Goal: Use online tool/utility: Utilize a website feature to perform a specific function

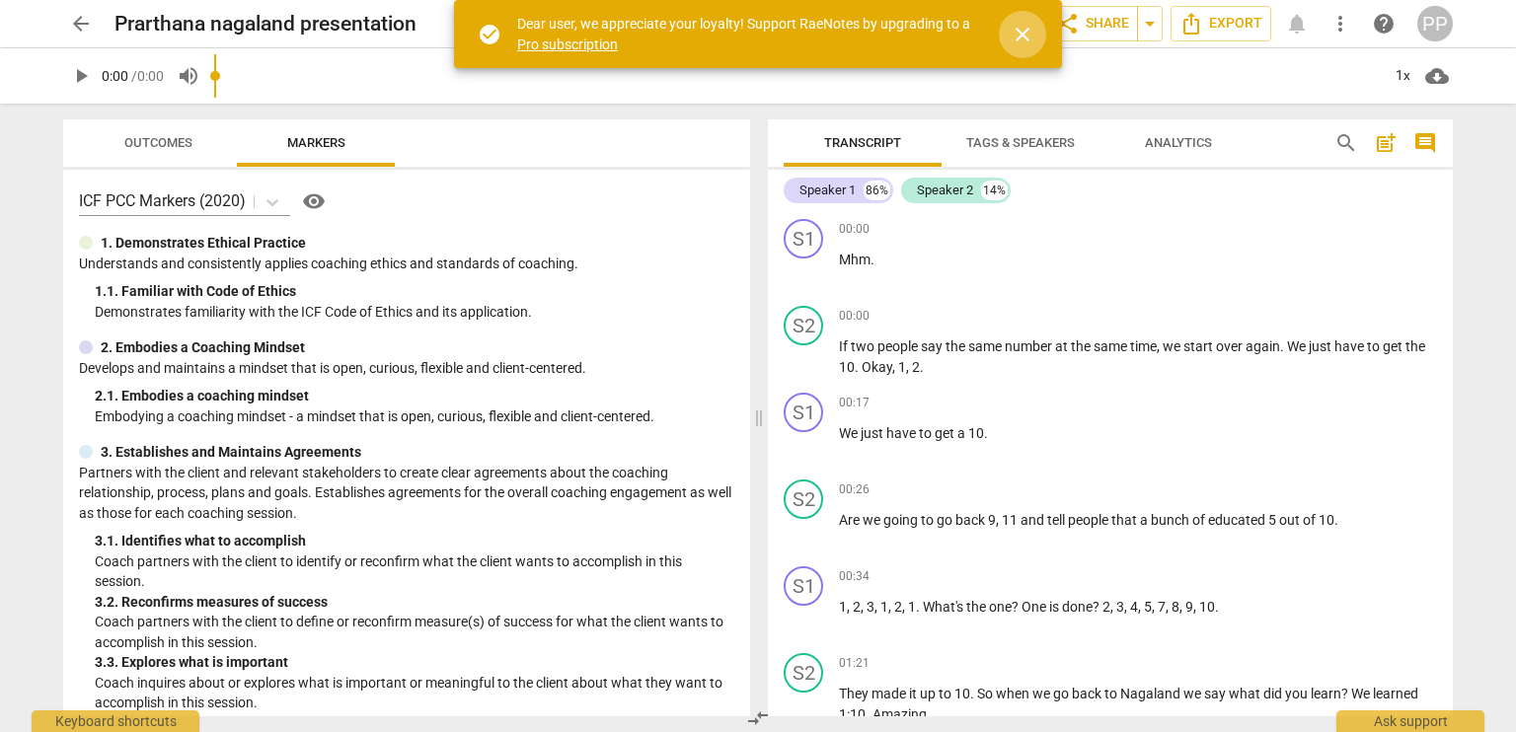
click at [1020, 30] on span "close" at bounding box center [1023, 35] width 24 height 24
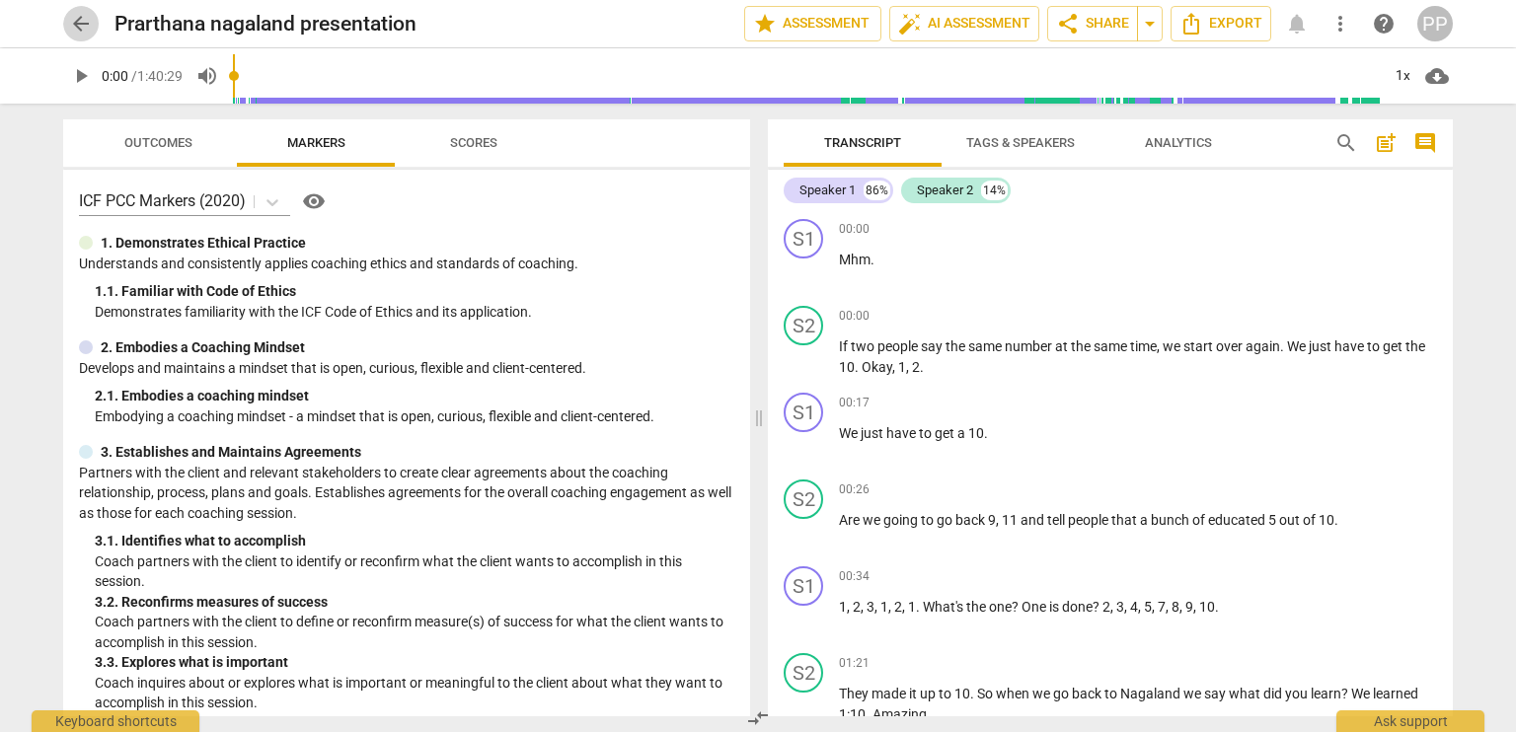
click at [83, 23] on span "arrow_back" at bounding box center [81, 24] width 24 height 24
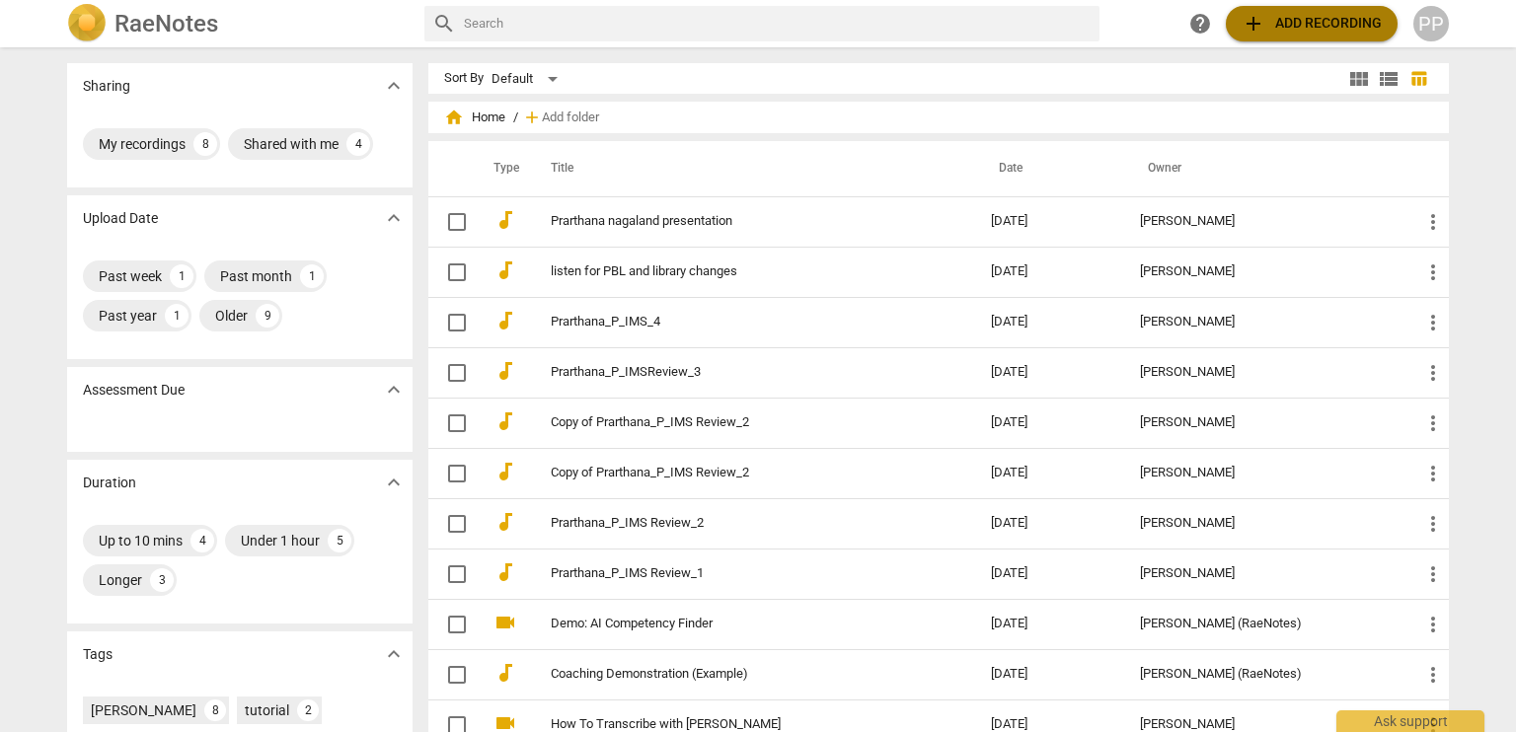
click at [1333, 20] on span "add Add recording" at bounding box center [1312, 24] width 140 height 24
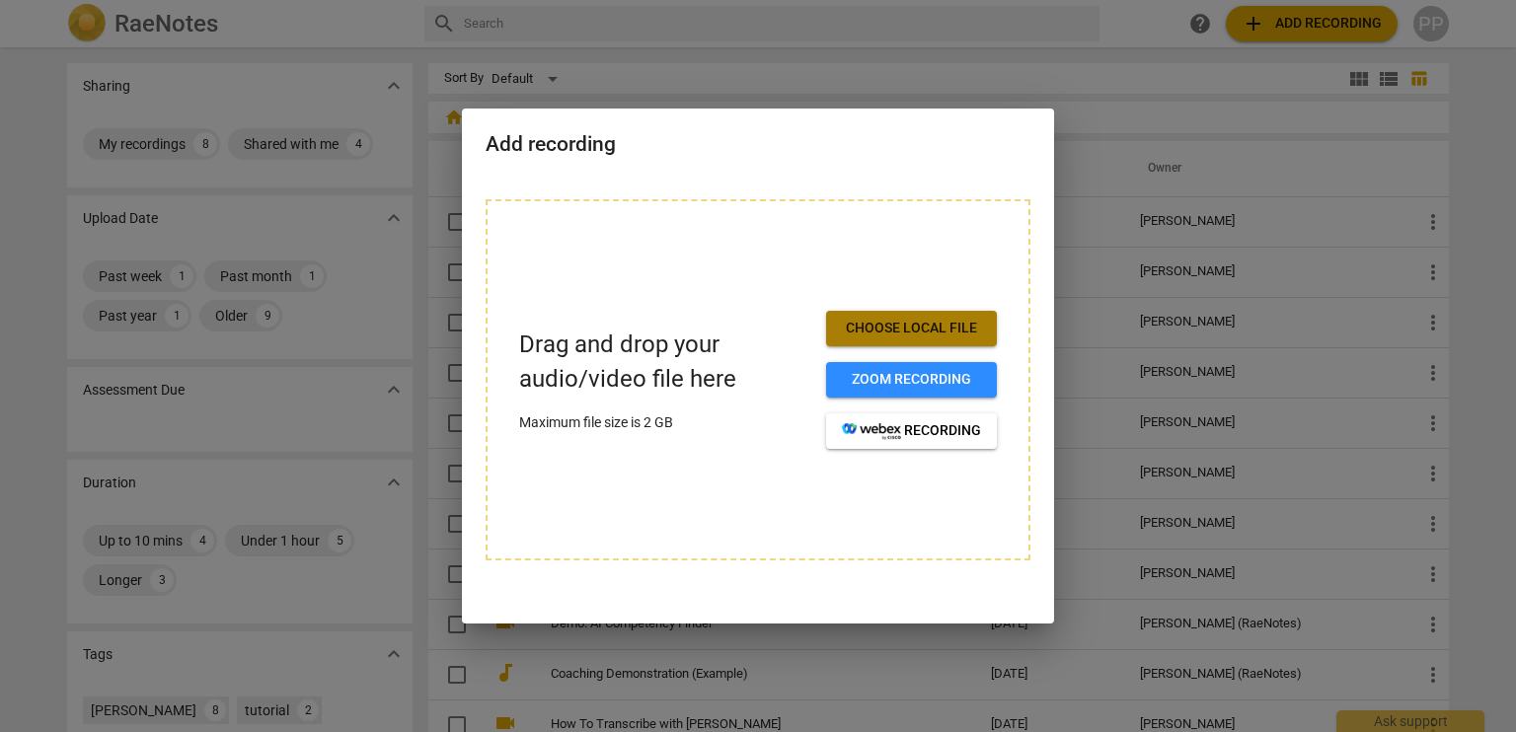
click at [971, 322] on span "Choose local file" at bounding box center [911, 329] width 139 height 20
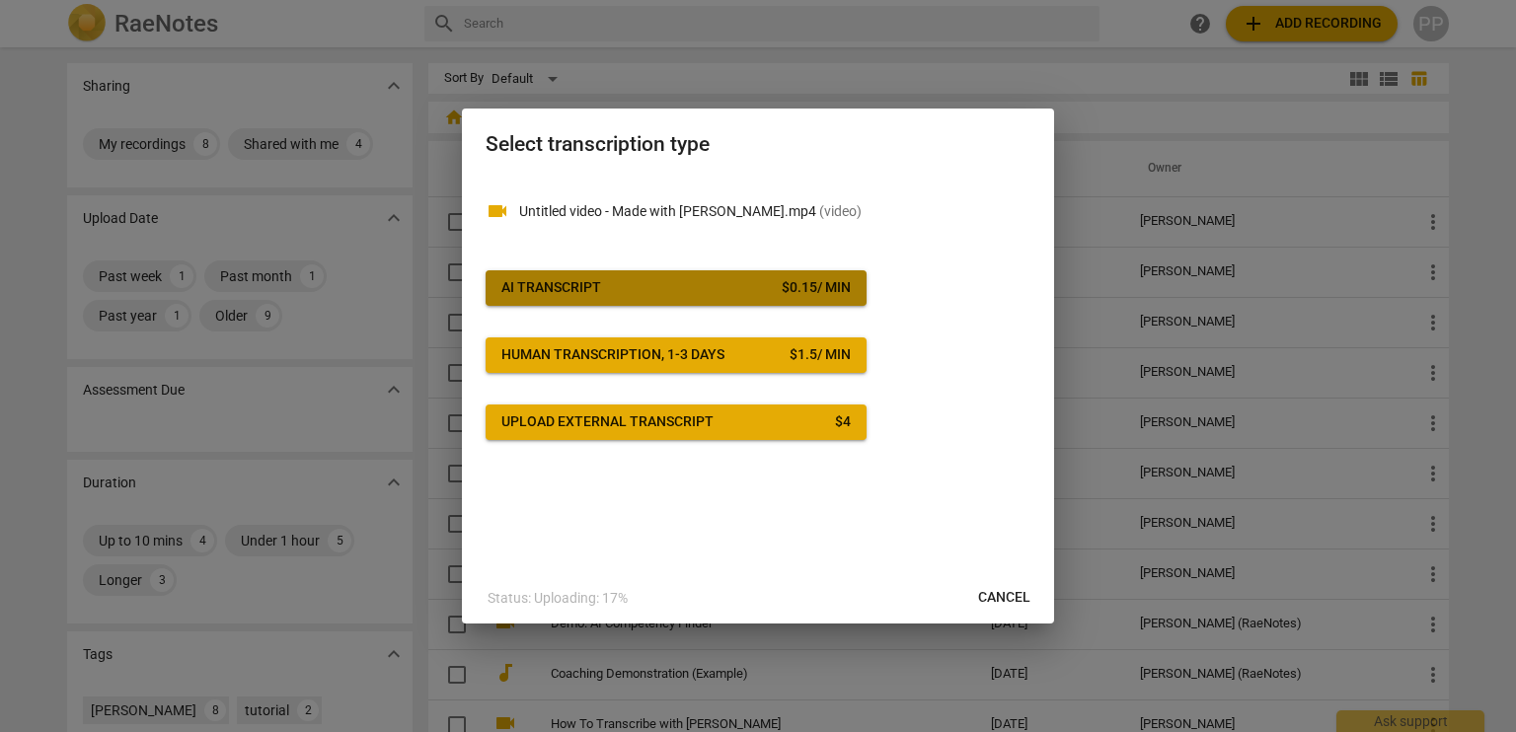
click at [675, 289] on span "AI Transcript $ 0.15 / min" at bounding box center [675, 288] width 349 height 20
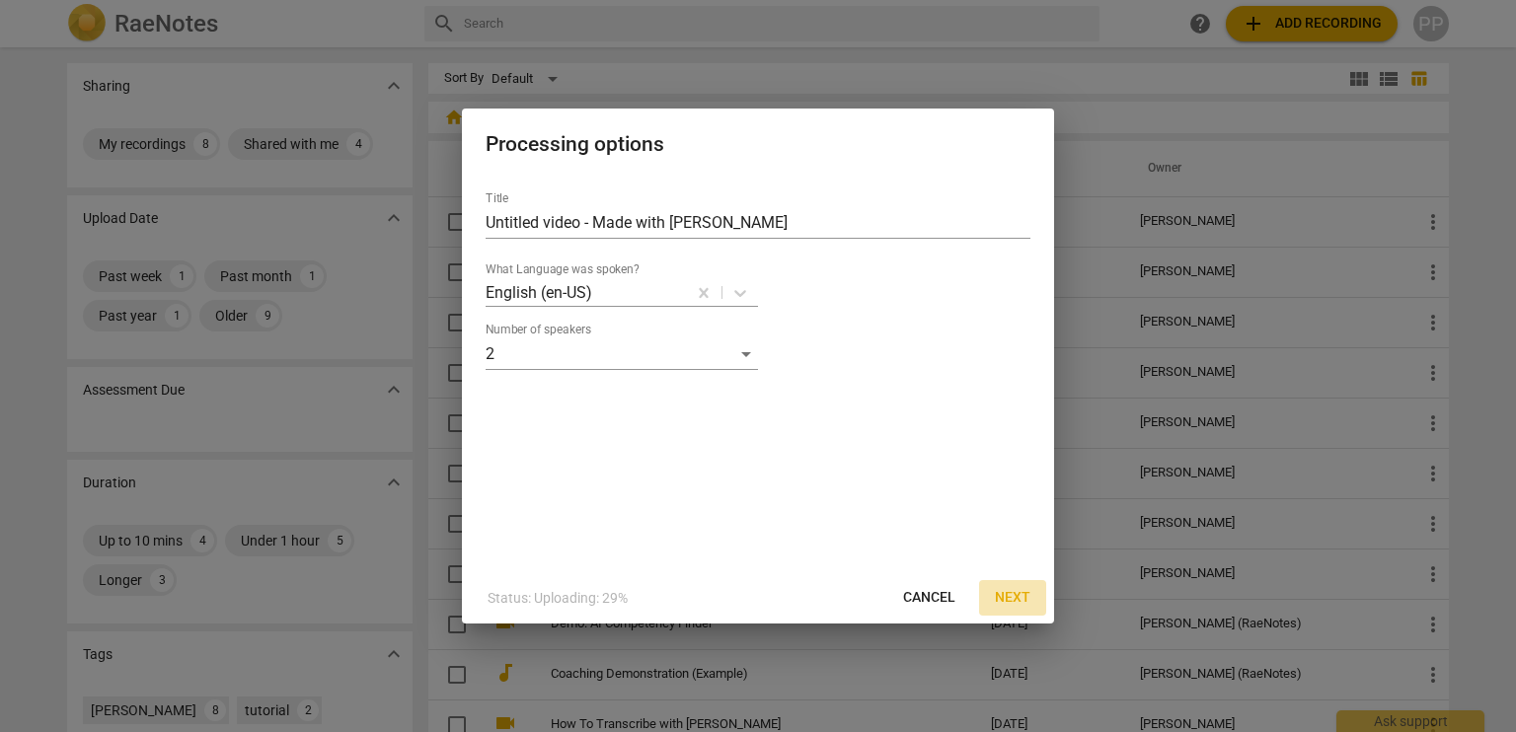
click at [1019, 598] on span "Next" at bounding box center [1013, 598] width 36 height 20
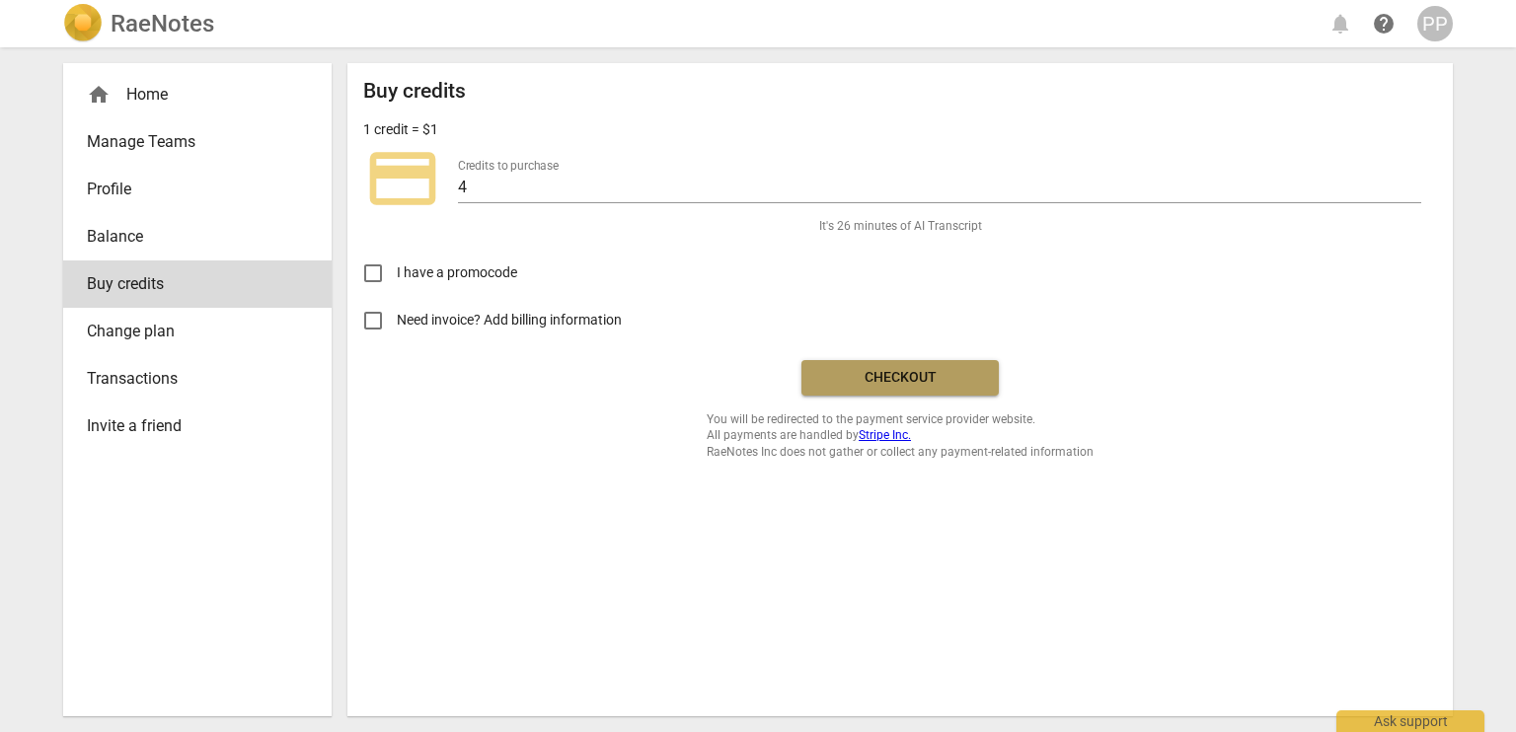
click at [888, 376] on span "Checkout" at bounding box center [900, 378] width 166 height 20
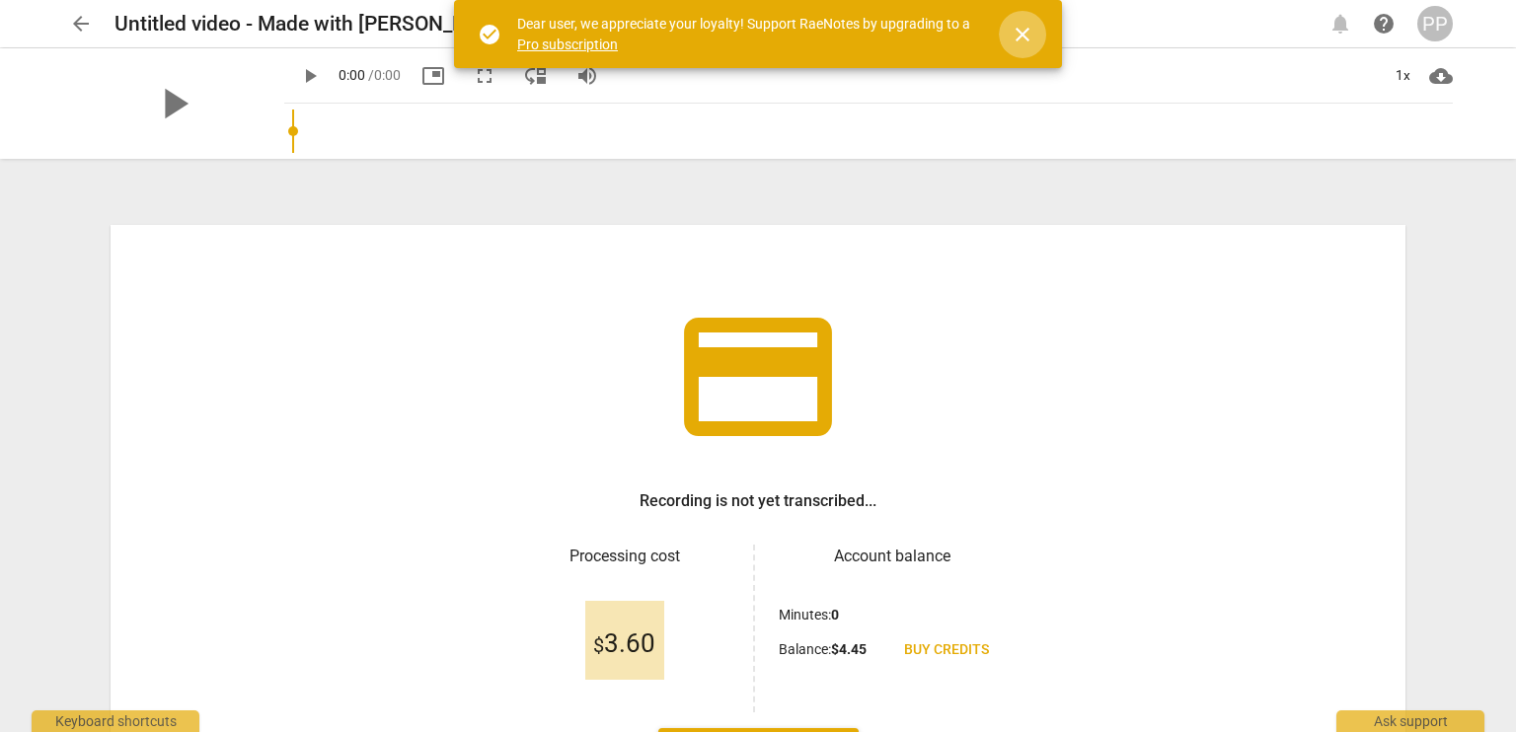
click at [1027, 39] on span "close" at bounding box center [1023, 35] width 24 height 24
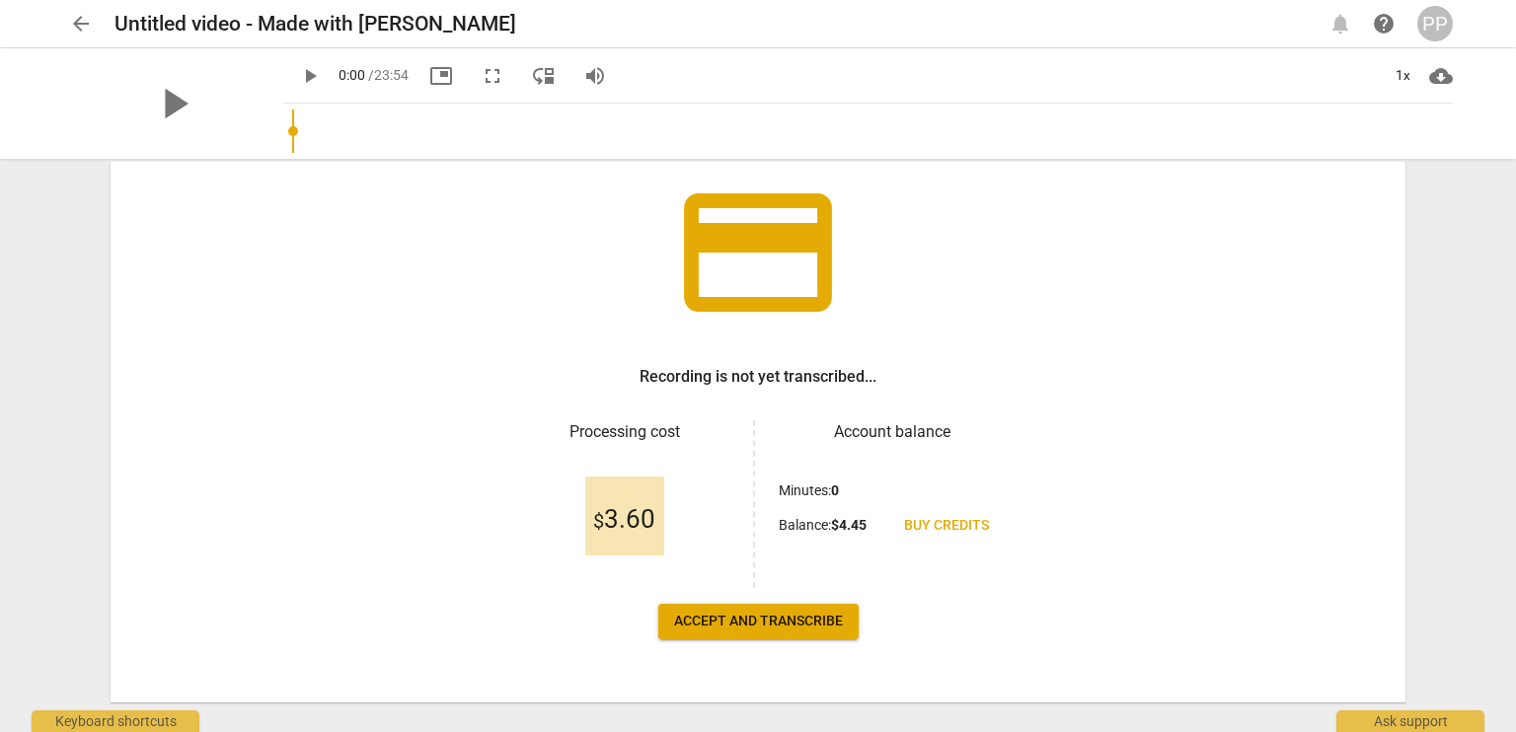
scroll to position [158, 0]
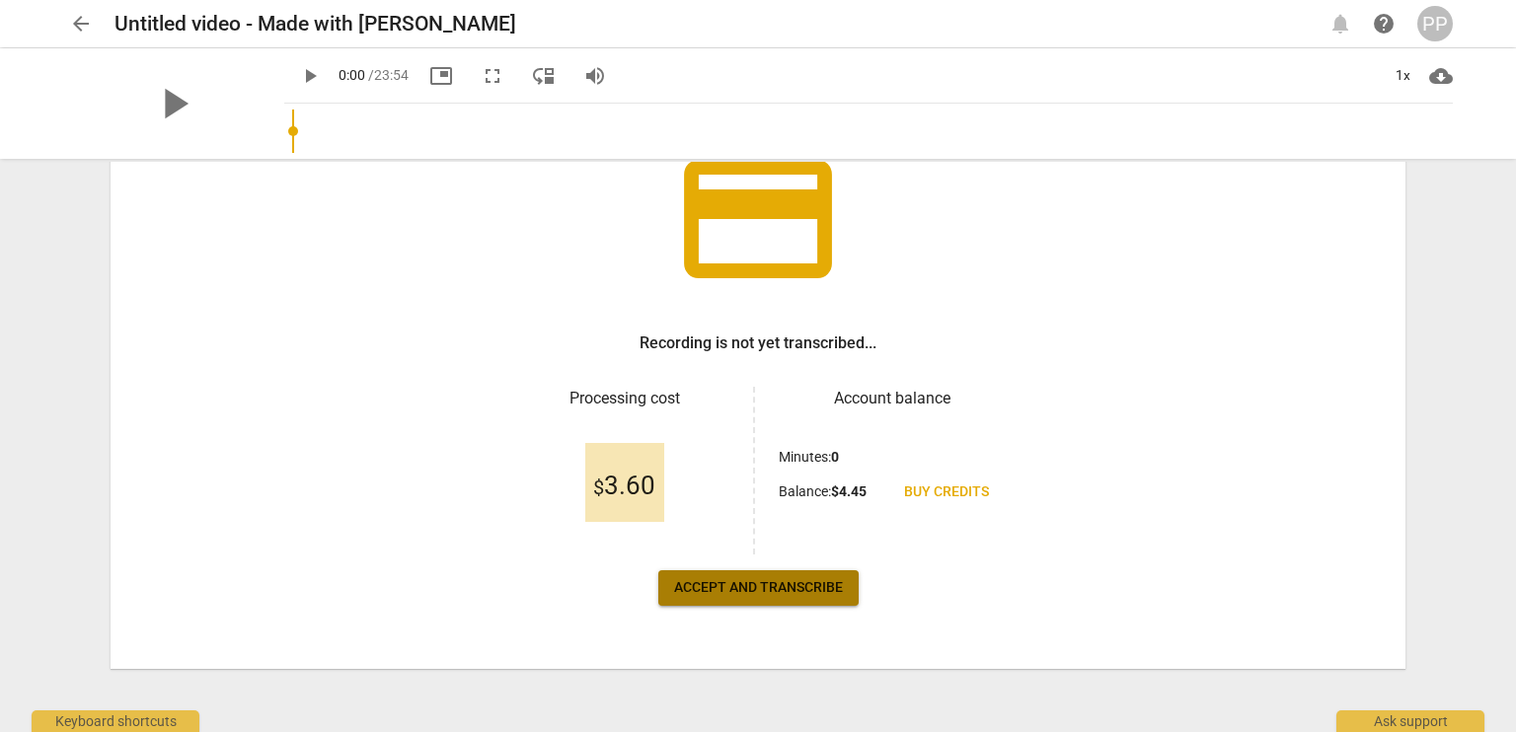
click at [804, 591] on span "Accept and transcribe" at bounding box center [758, 588] width 169 height 20
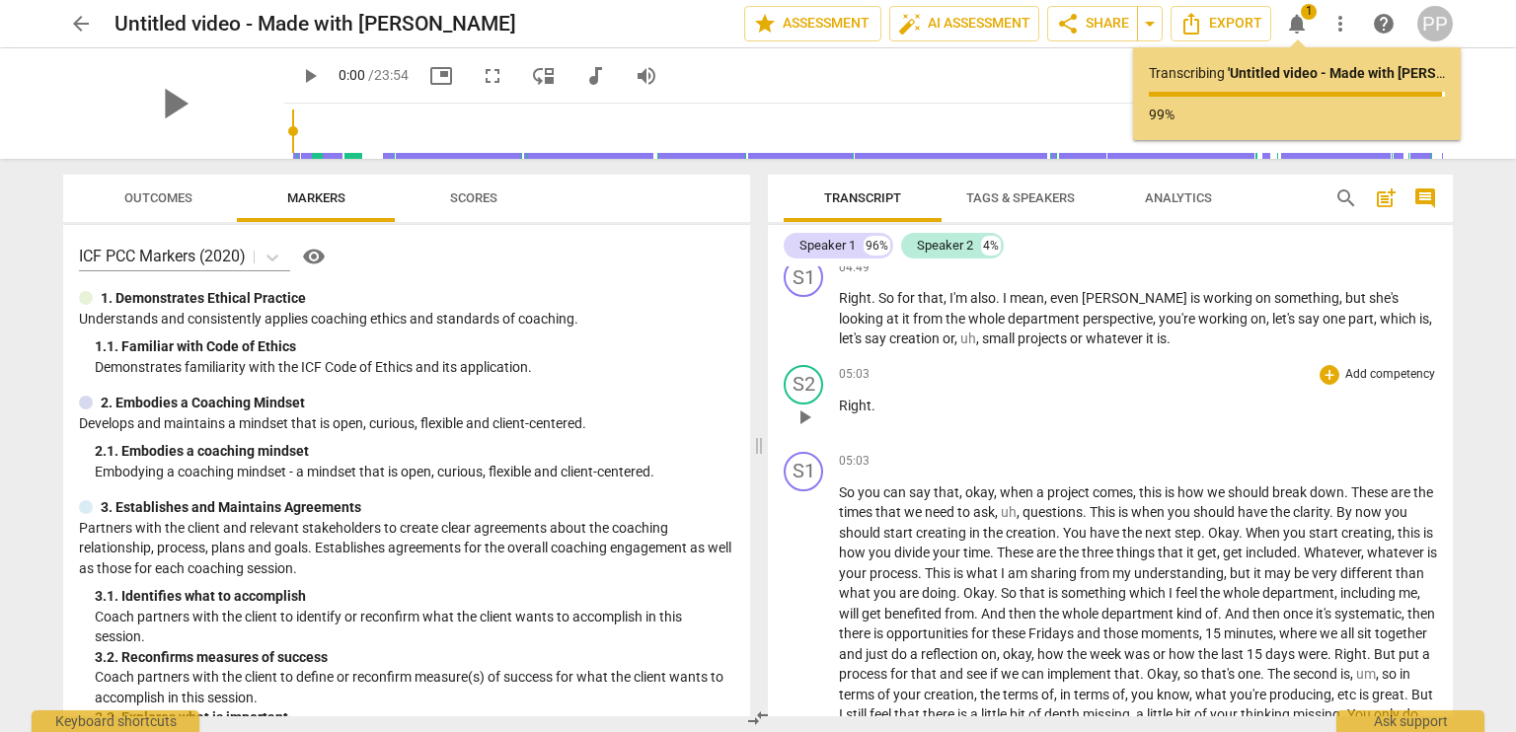
scroll to position [1604, 0]
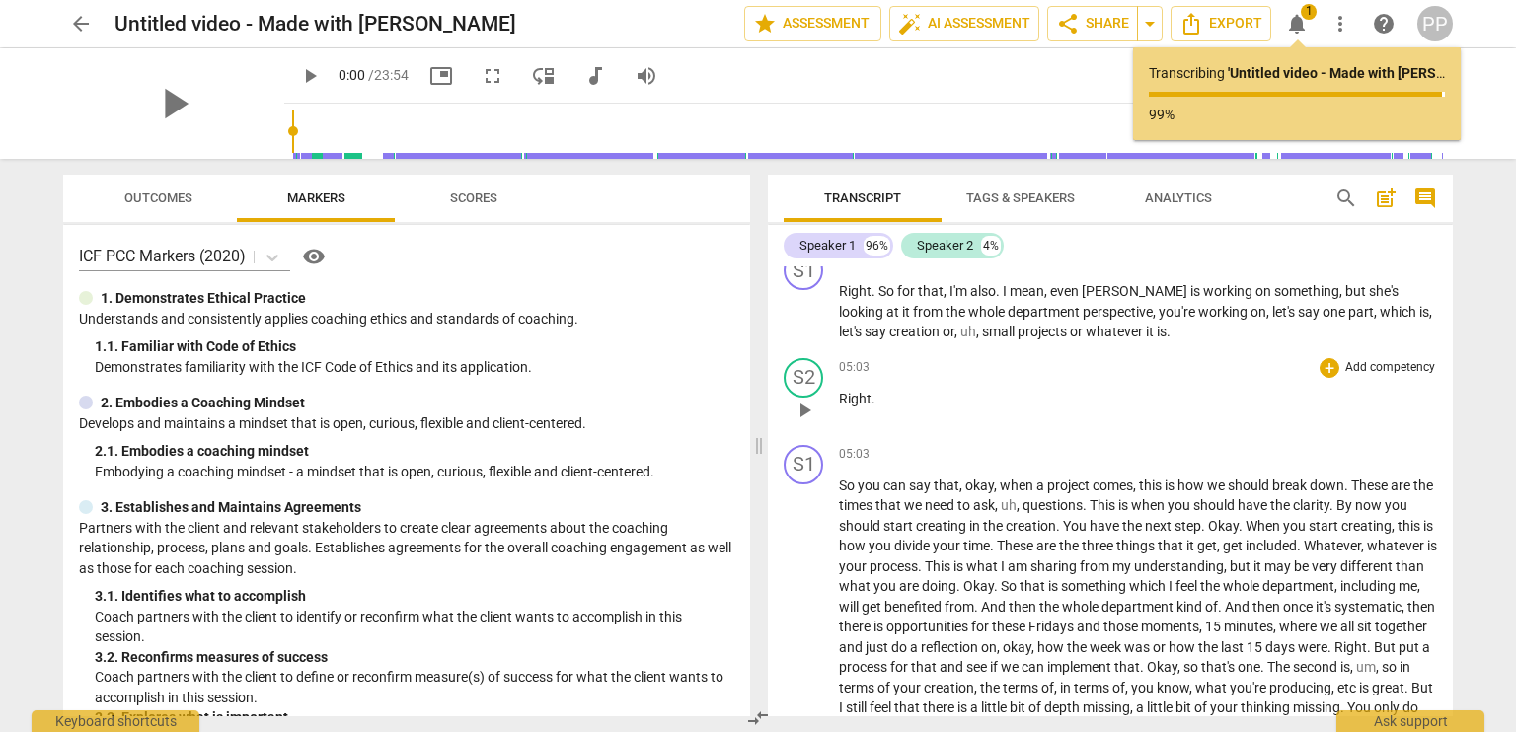
drag, startPoint x: 838, startPoint y: 390, endPoint x: 1188, endPoint y: 441, distance: 354.1
click at [1188, 441] on div "S1 play_arrow pause 00:01 + Add competency keyboard_arrow_right So that is . Th…" at bounding box center [1110, 492] width 685 height 450
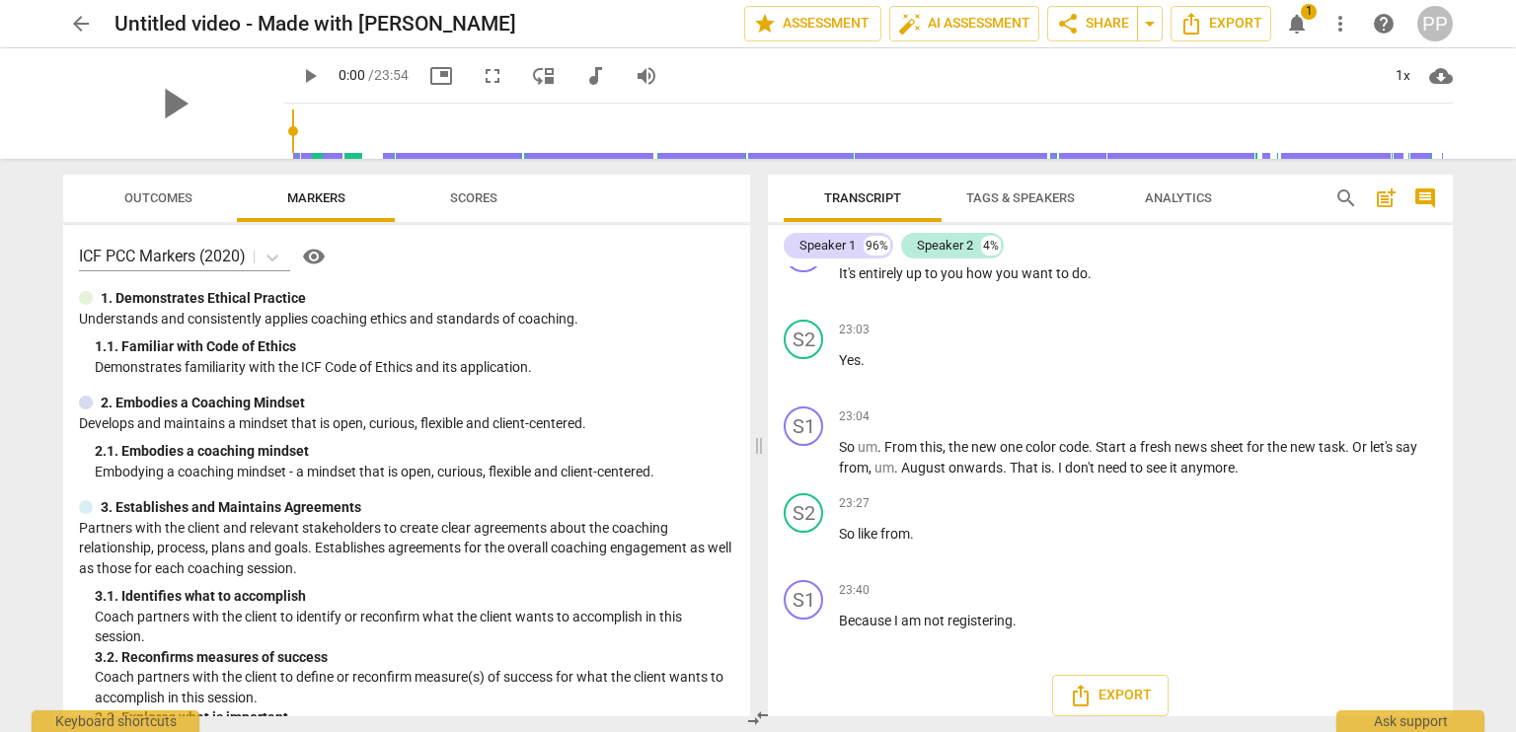
scroll to position [6605, 0]
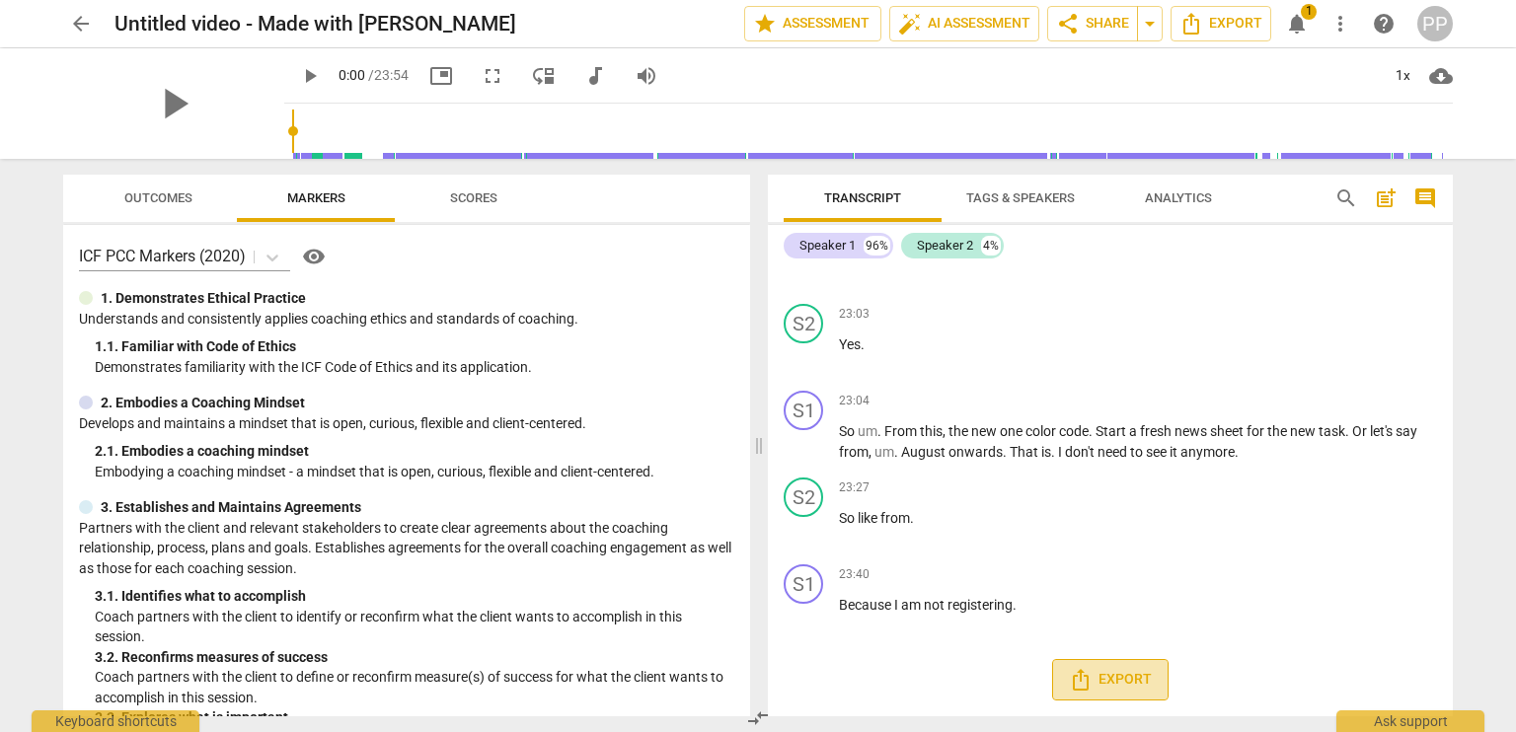
click at [1132, 681] on span "Export" at bounding box center [1110, 680] width 83 height 24
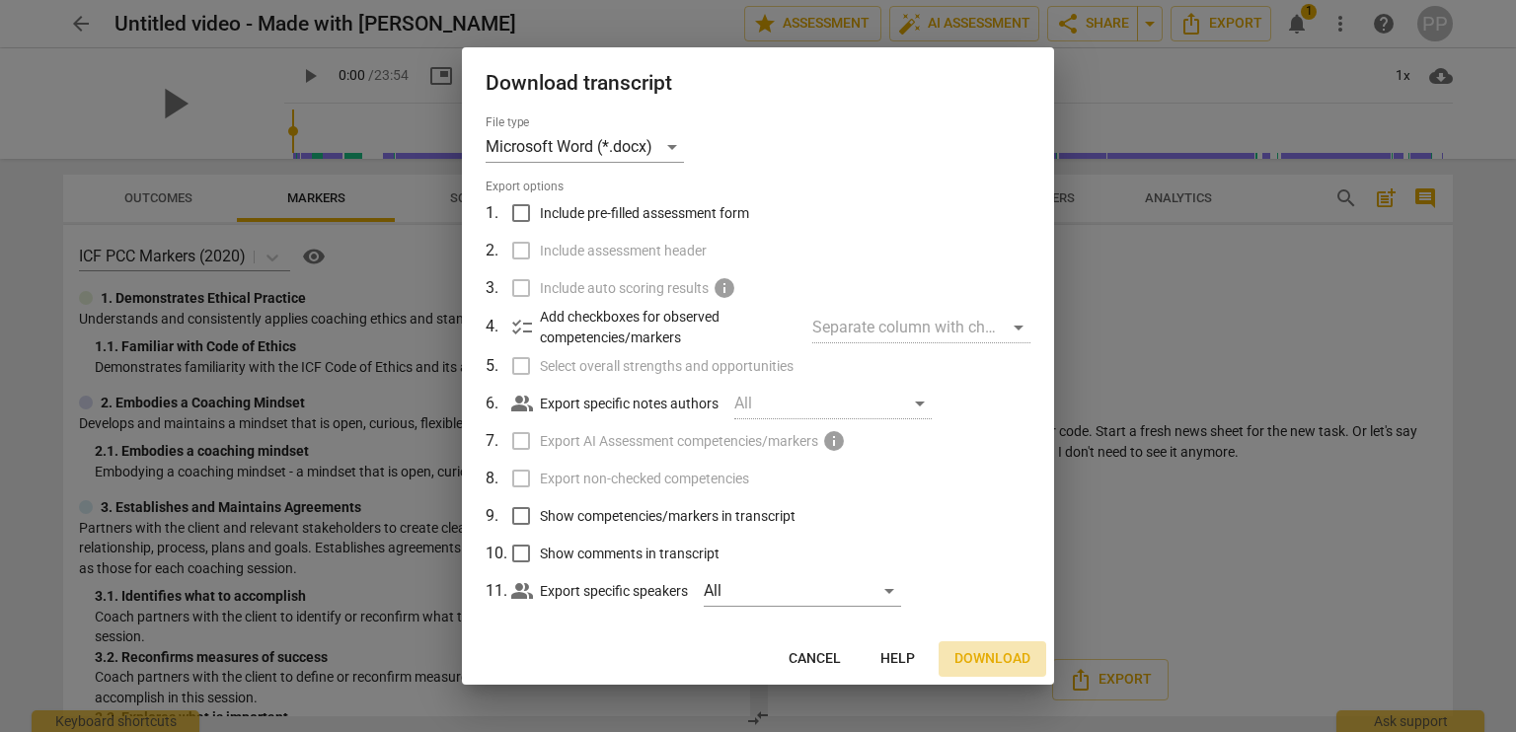
click at [979, 657] on span "Download" at bounding box center [992, 659] width 76 height 20
